Goal: Navigation & Orientation: Understand site structure

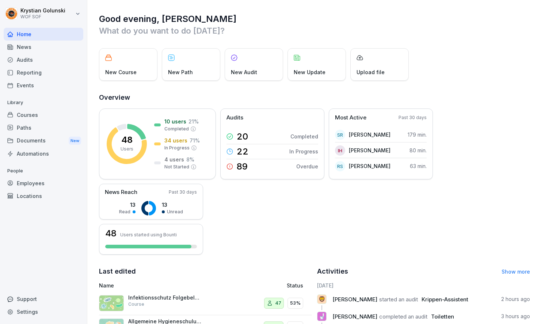
click at [56, 52] on div "News" at bounding box center [44, 47] width 80 height 13
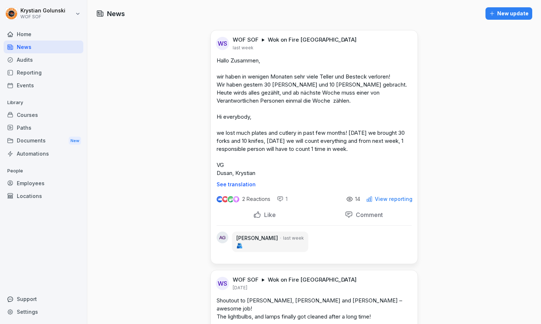
click at [62, 61] on div "Audits" at bounding box center [44, 59] width 80 height 13
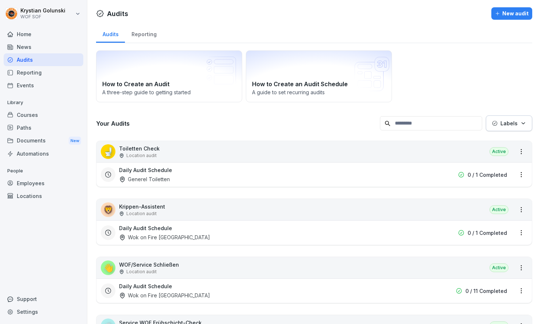
click at [55, 35] on div "Home" at bounding box center [44, 34] width 80 height 13
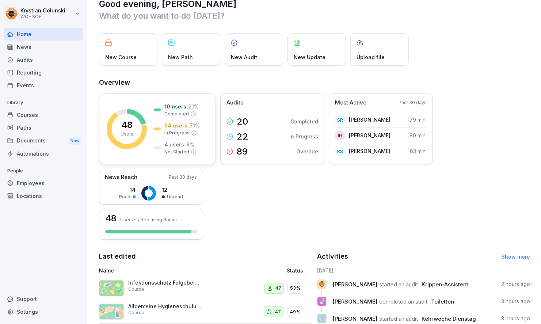
scroll to position [16, 0]
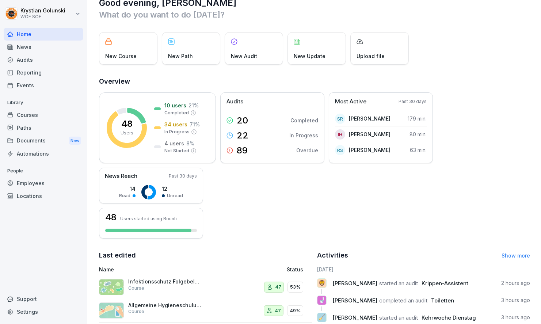
click at [57, 117] on div "Courses" at bounding box center [44, 114] width 80 height 13
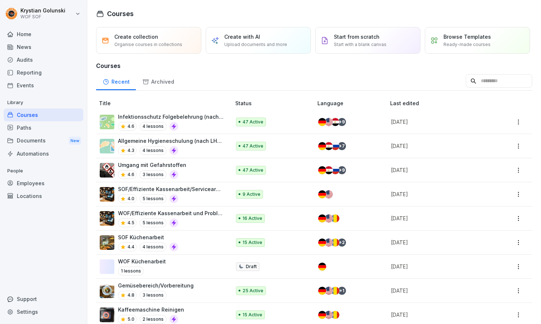
click at [57, 131] on div "Paths" at bounding box center [44, 127] width 80 height 13
